Goal: Task Accomplishment & Management: Manage account settings

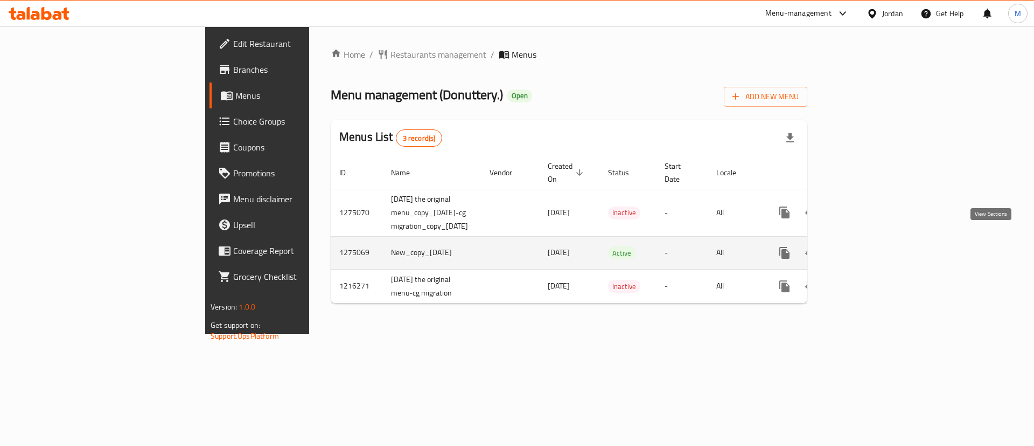
click at [869, 246] on icon "enhanced table" at bounding box center [862, 252] width 13 height 13
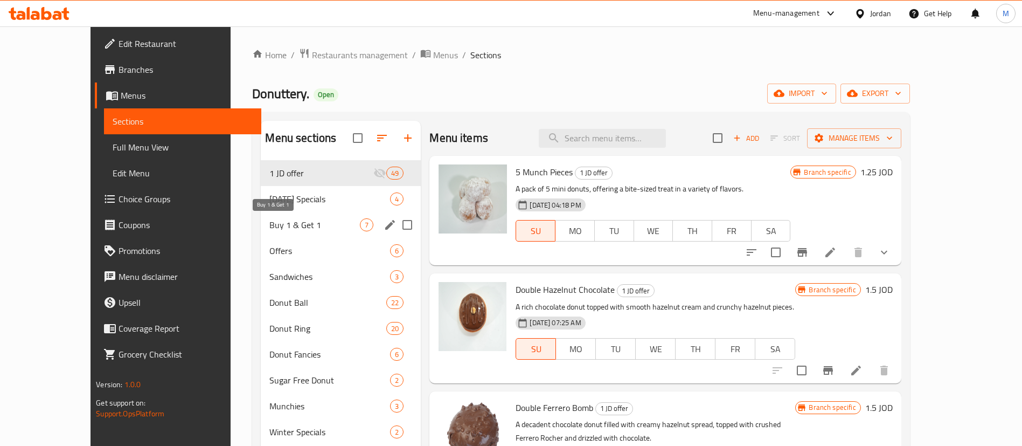
click at [334, 222] on span "Buy 1 & Get 1" at bounding box center [314, 224] width 91 height 13
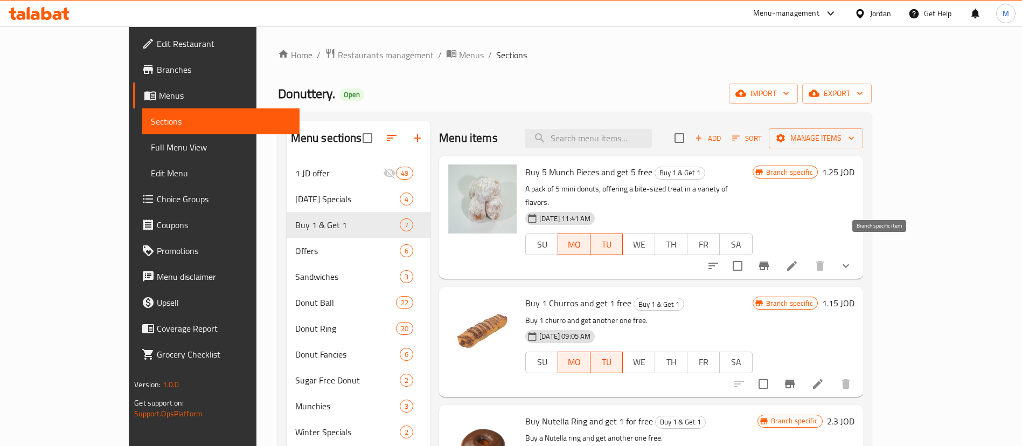
click at [769, 261] on icon "Branch-specific-item" at bounding box center [764, 265] width 10 height 9
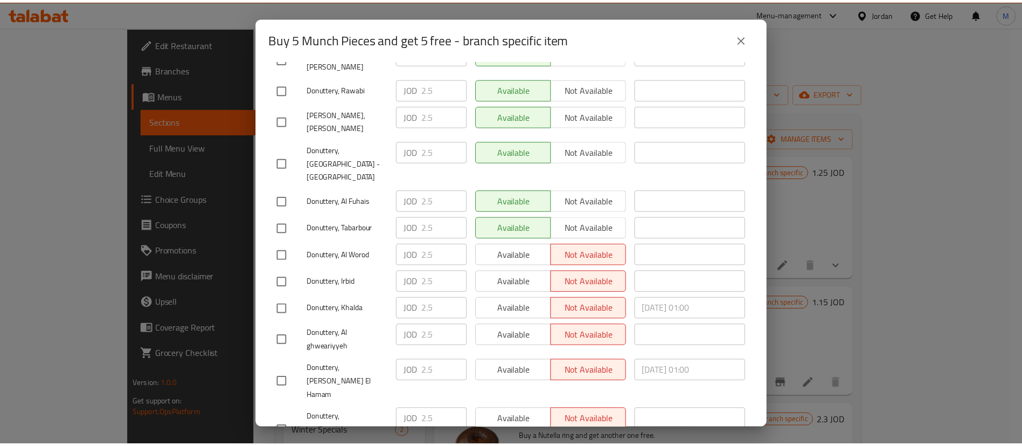
scroll to position [312, 0]
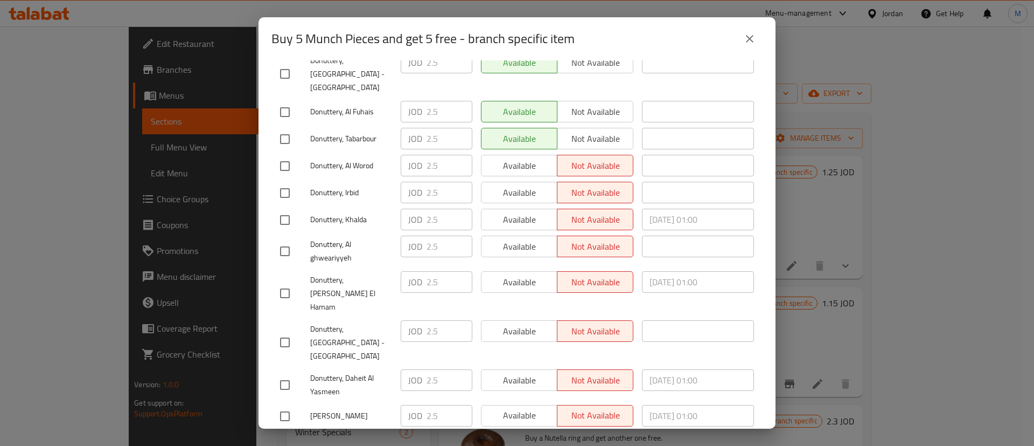
click at [283, 155] on input "checkbox" at bounding box center [285, 166] width 23 height 23
checkbox input "true"
click at [285, 182] on input "checkbox" at bounding box center [285, 193] width 23 height 23
checkbox input "true"
click at [286, 231] on div "Donuttery, Al ghweariyyeh" at bounding box center [336, 251] width 121 height 40
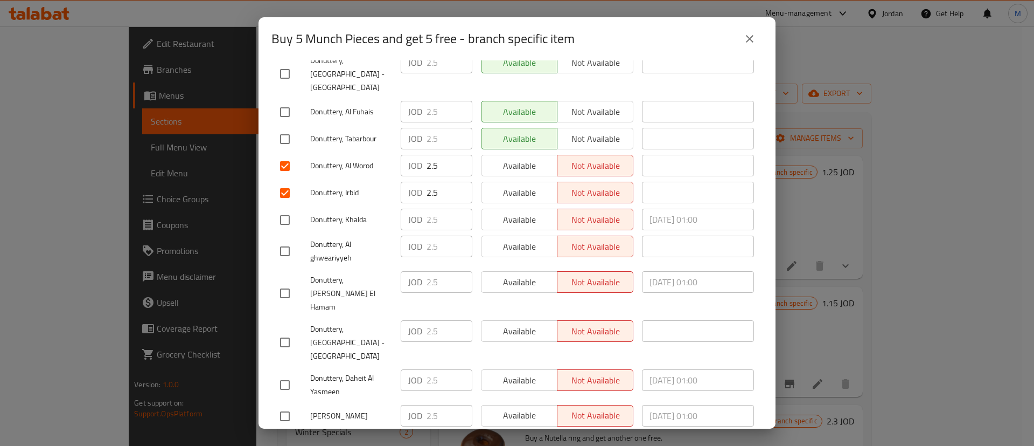
click at [290, 209] on input "checkbox" at bounding box center [285, 220] width 23 height 23
checkbox input "true"
click at [284, 240] on input "checkbox" at bounding box center [285, 251] width 23 height 23
checkbox input "true"
click at [282, 282] on input "checkbox" at bounding box center [285, 293] width 23 height 23
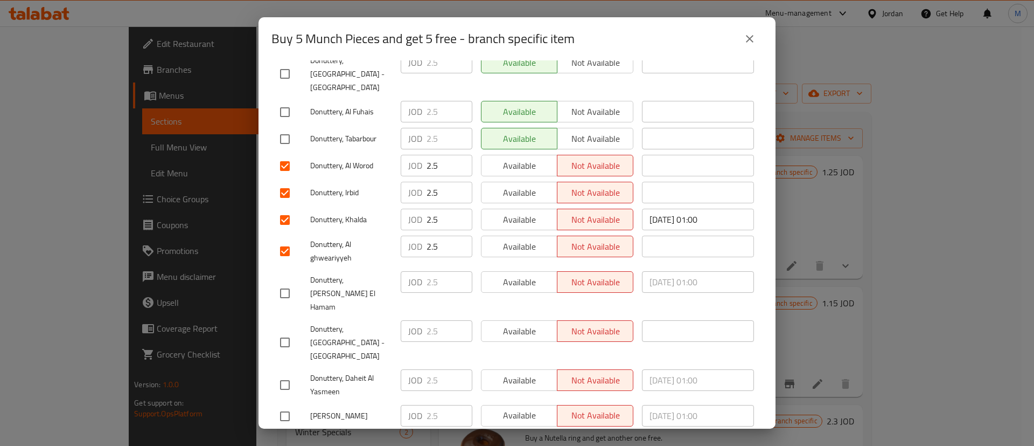
checkbox input "true"
click at [281, 331] on input "checkbox" at bounding box center [285, 342] width 23 height 23
checkbox input "true"
click at [289, 373] on input "checkbox" at bounding box center [285, 384] width 23 height 23
checkbox input "true"
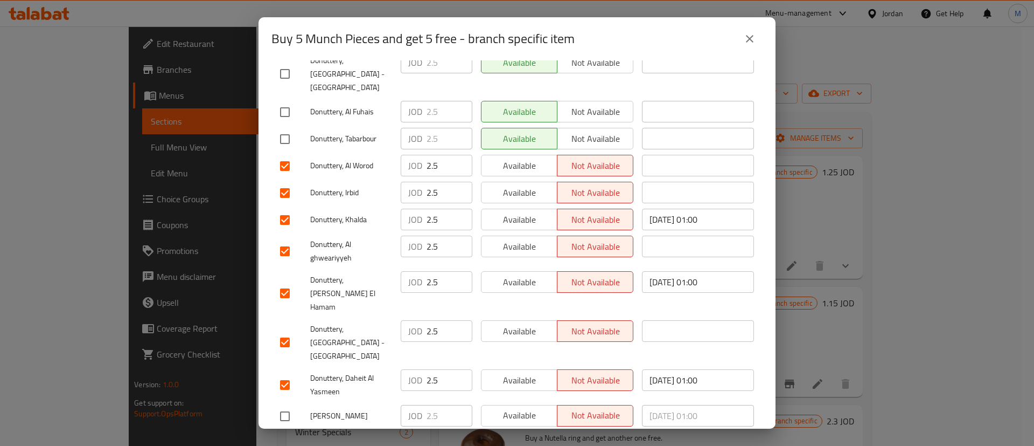
drag, startPoint x: 290, startPoint y: 360, endPoint x: 287, endPoint y: 377, distance: 16.5
click at [290, 405] on input "checkbox" at bounding box center [285, 416] width 23 height 23
checkbox input "true"
click at [276, 427] on div "Donuttery, [GEOGRAPHIC_DATA]" at bounding box center [336, 447] width 121 height 40
click at [284, 436] on input "checkbox" at bounding box center [285, 447] width 23 height 23
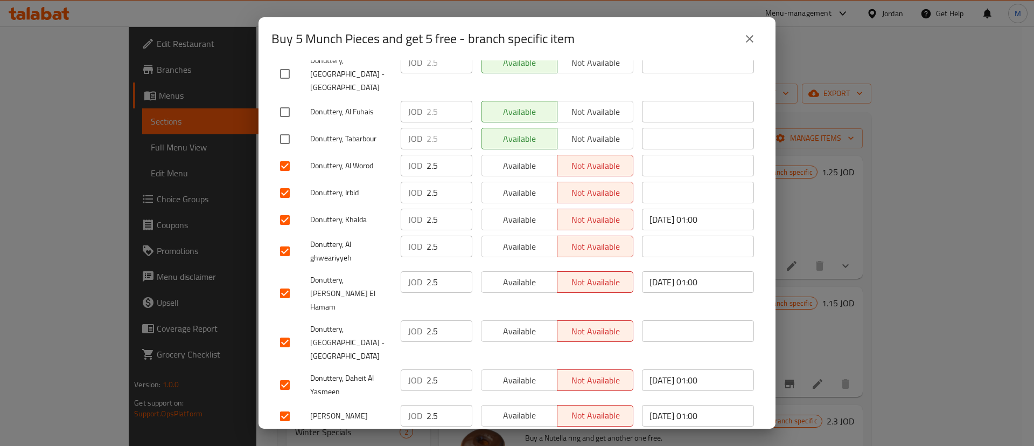
checkbox input "true"
click at [542, 158] on span "Available" at bounding box center [519, 166] width 67 height 16
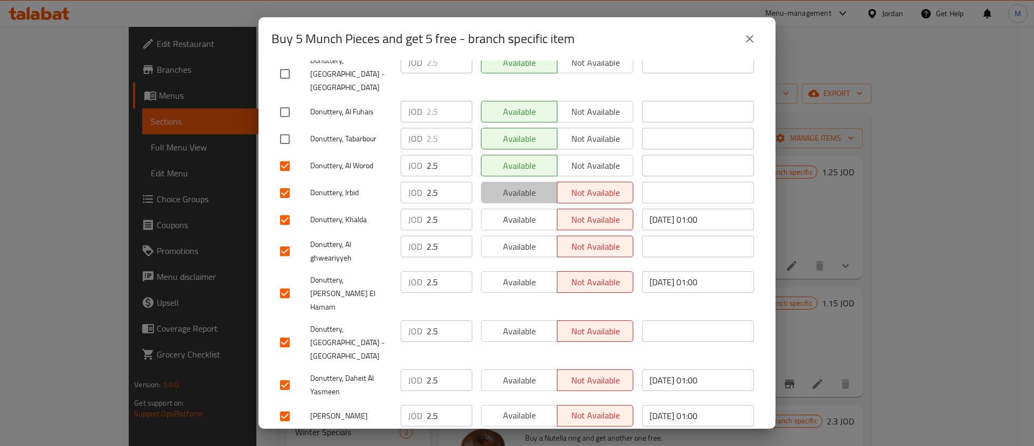
click at [532, 185] on span "Available" at bounding box center [519, 193] width 67 height 16
click at [527, 212] on span "Available" at bounding box center [519, 220] width 67 height 16
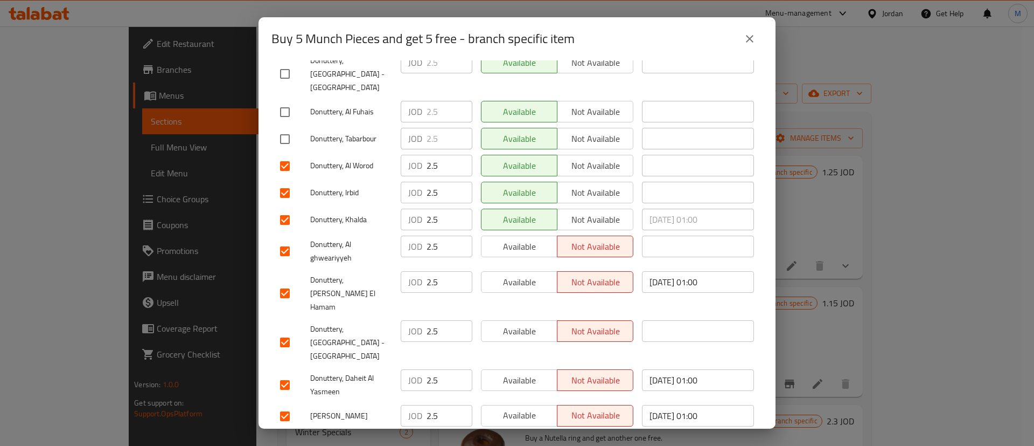
click at [525, 239] on span "Available" at bounding box center [519, 247] width 67 height 16
click at [523, 274] on span "Available" at bounding box center [519, 282] width 67 height 16
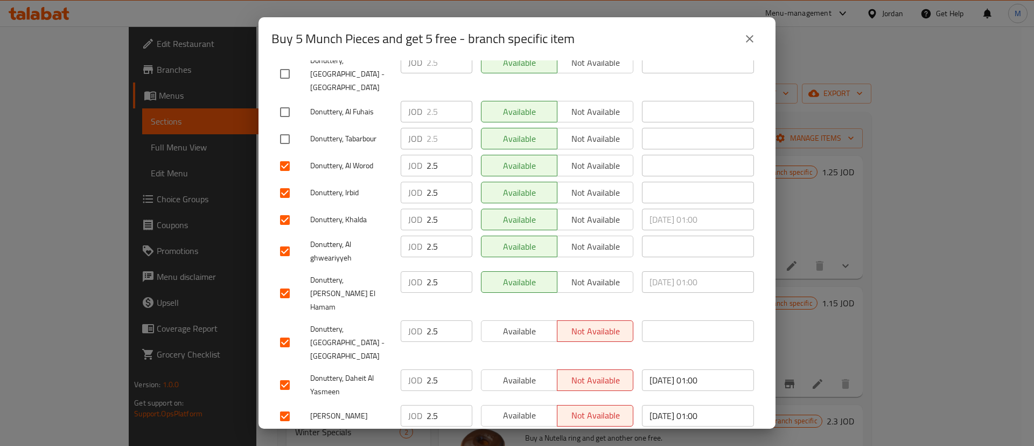
click at [523, 320] on button "Available" at bounding box center [519, 331] width 77 height 22
click at [526, 369] on button "Available" at bounding box center [519, 380] width 77 height 22
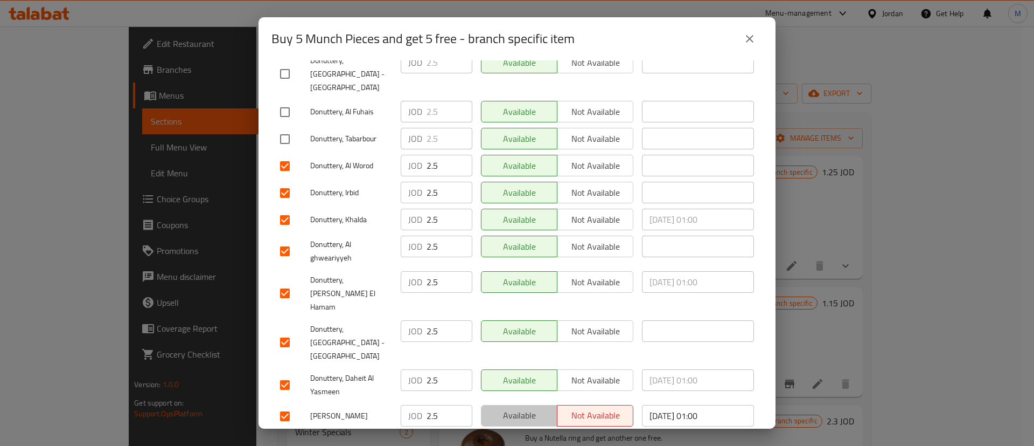
click at [533, 405] on button "Available" at bounding box center [519, 416] width 77 height 22
click at [533, 434] on span "Available" at bounding box center [519, 442] width 67 height 16
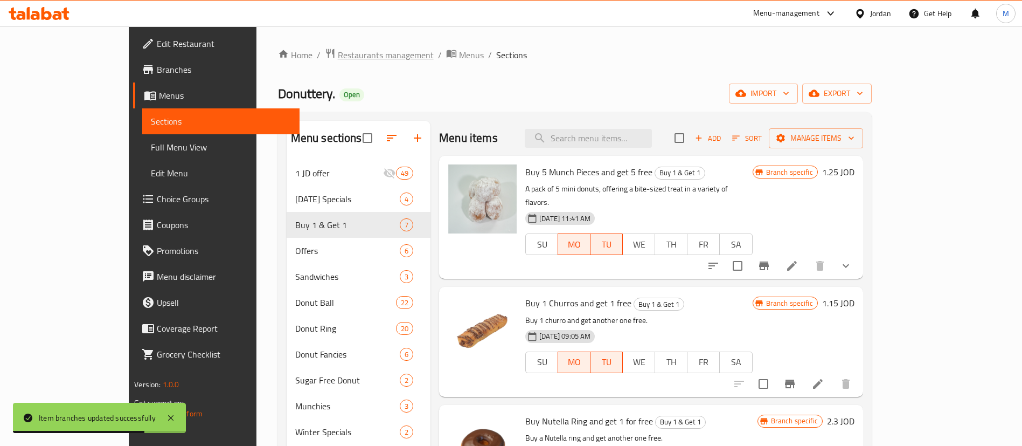
click at [338, 61] on span "Restaurants management" at bounding box center [386, 54] width 96 height 13
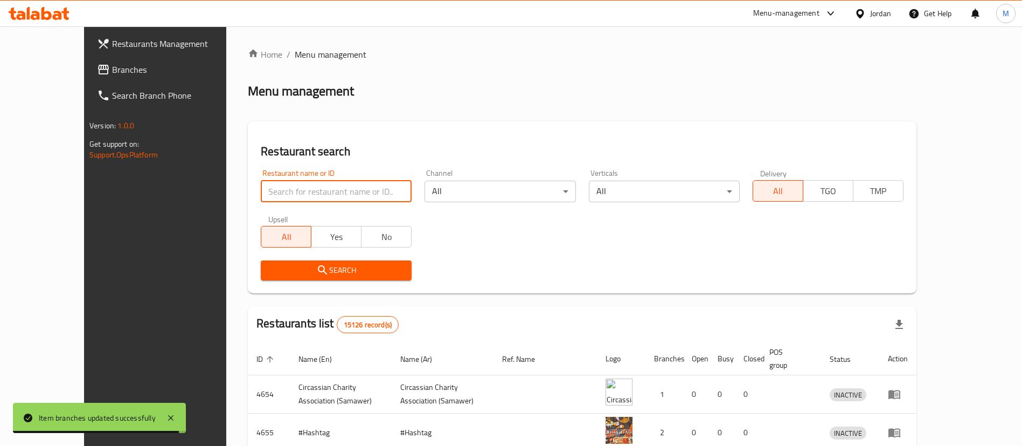
click at [268, 188] on input "search" at bounding box center [336, 191] width 151 height 22
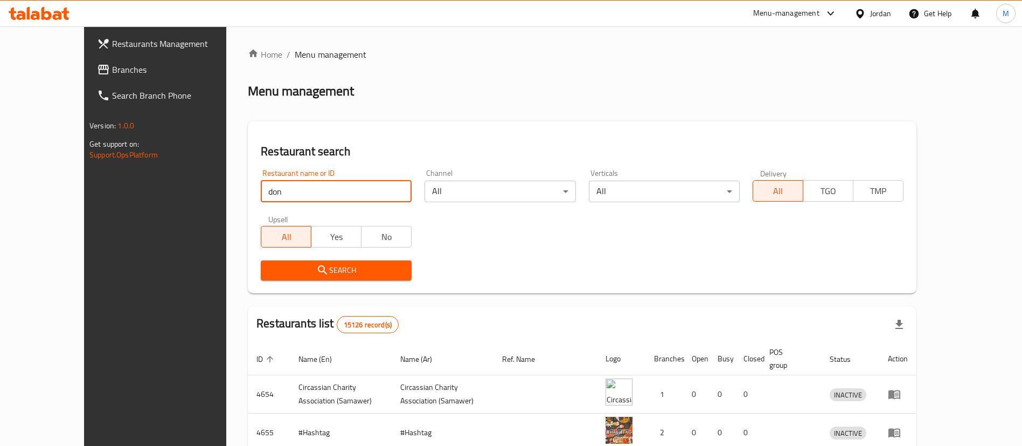
type input "donuts factory"
click button "Search" at bounding box center [336, 270] width 151 height 20
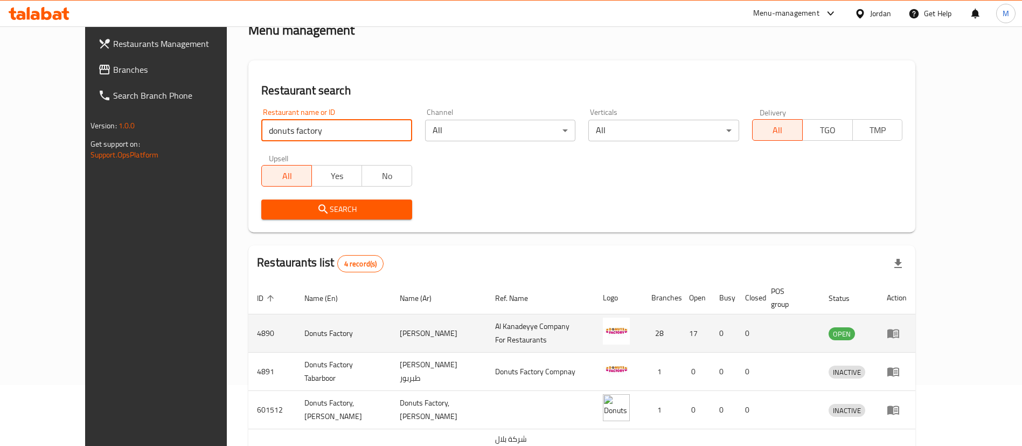
scroll to position [64, 0]
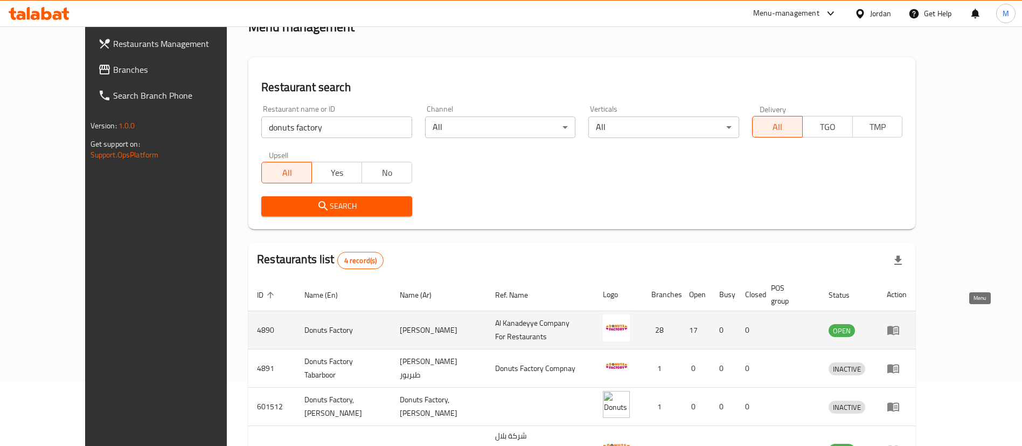
click at [900, 323] on icon "enhanced table" at bounding box center [893, 329] width 13 height 13
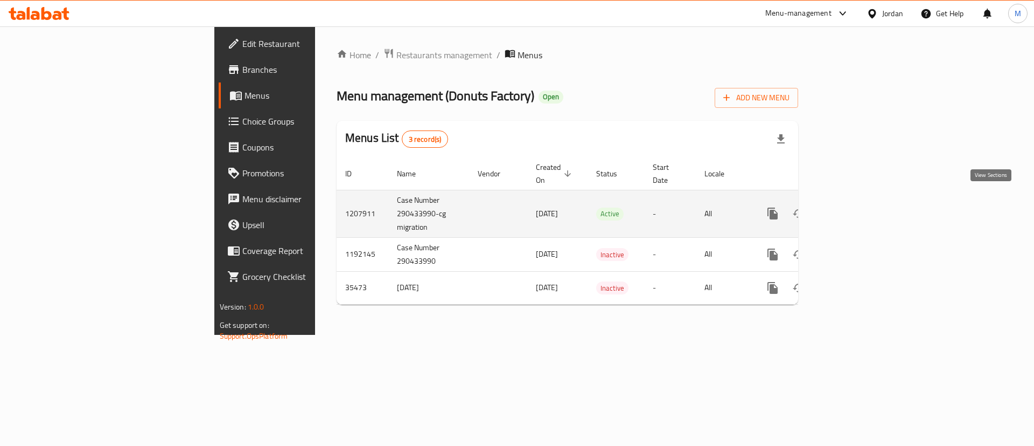
click at [857, 207] on icon "enhanced table" at bounding box center [850, 213] width 13 height 13
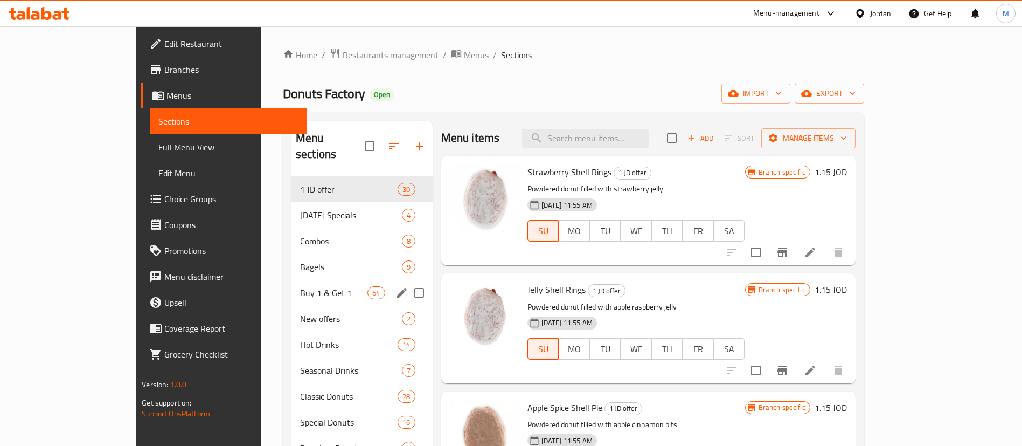
click at [291, 284] on div "Buy 1 & Get 1 64" at bounding box center [361, 293] width 141 height 26
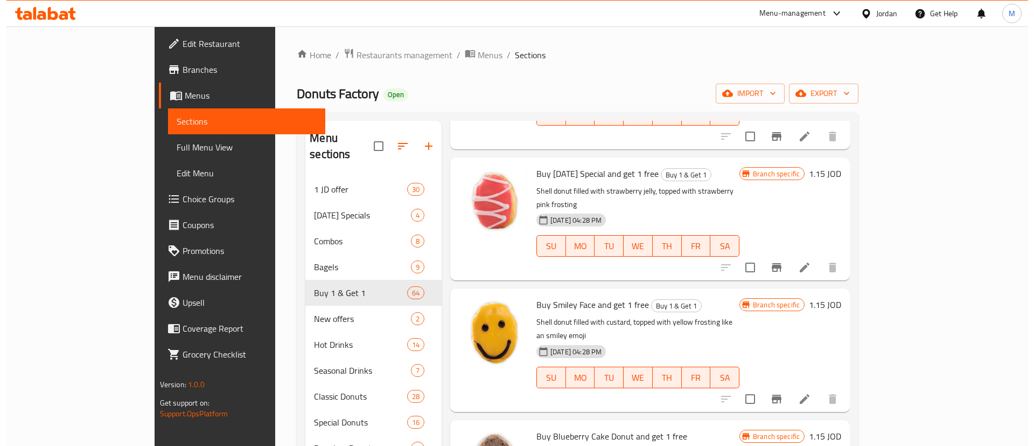
scroll to position [1157, 0]
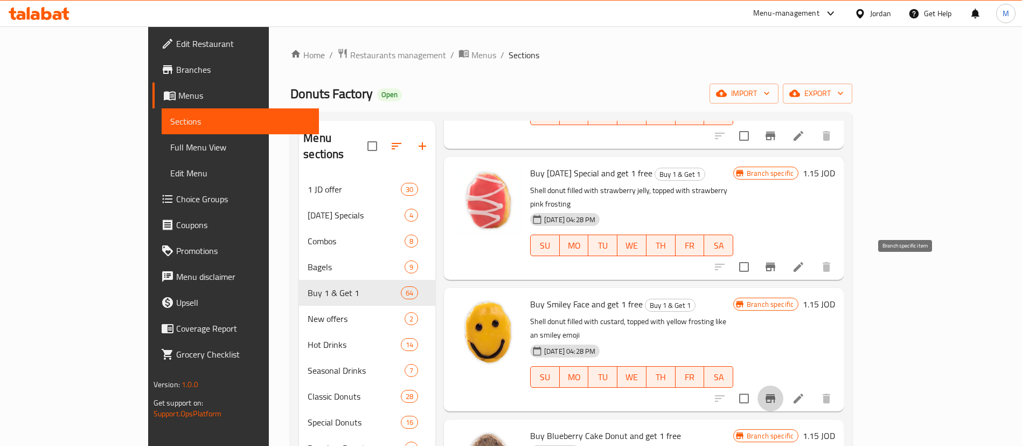
click at [783, 385] on button "Branch-specific-item" at bounding box center [771, 398] width 26 height 26
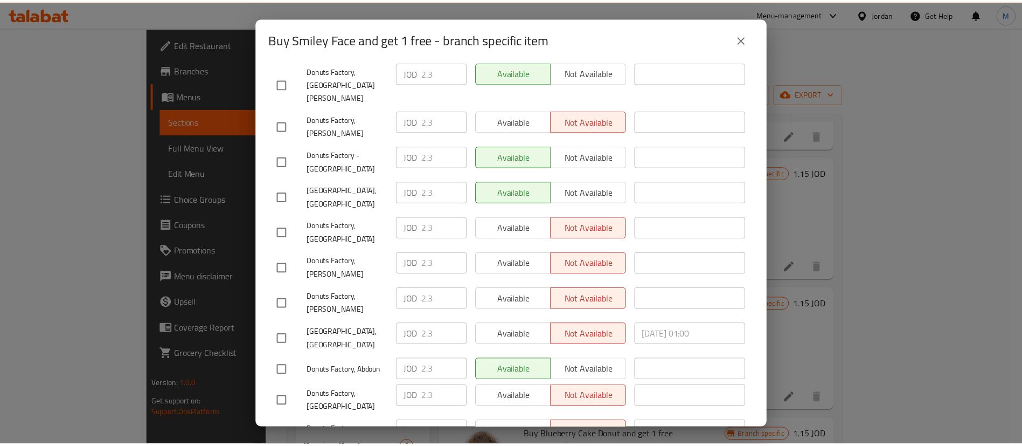
scroll to position [822, 0]
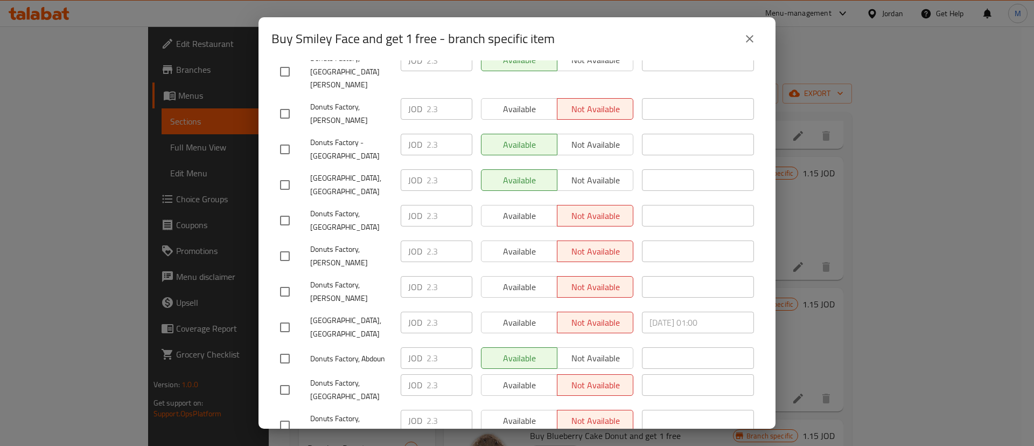
click at [745, 39] on icon "close" at bounding box center [750, 38] width 13 height 13
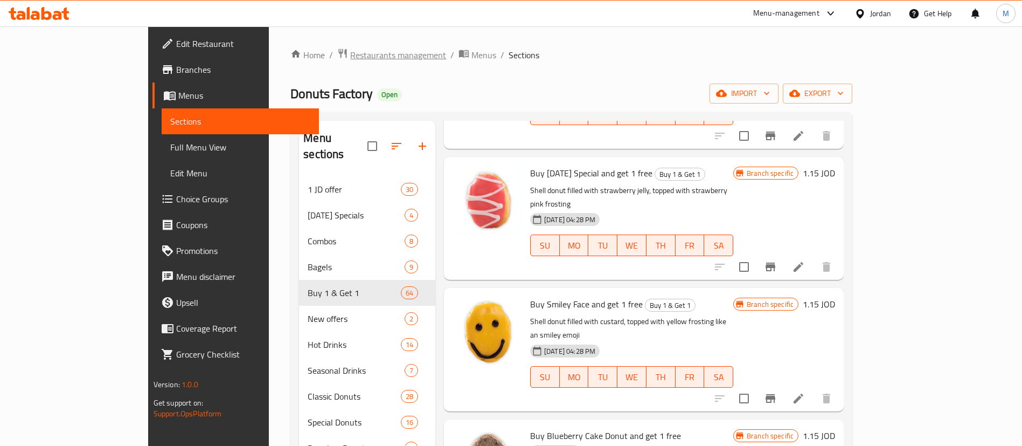
click at [350, 50] on span "Restaurants management" at bounding box center [398, 54] width 96 height 13
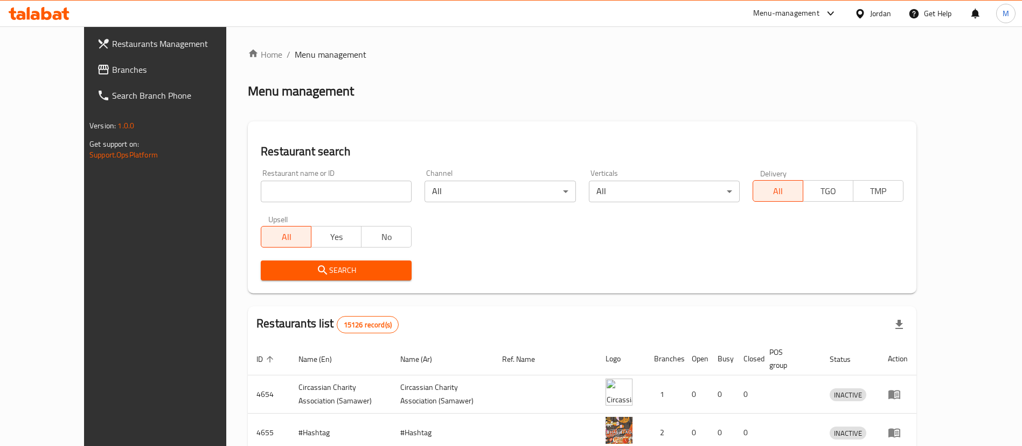
click at [143, 37] on span "Restaurants Management" at bounding box center [179, 43] width 134 height 13
